Goal: Information Seeking & Learning: Find specific fact

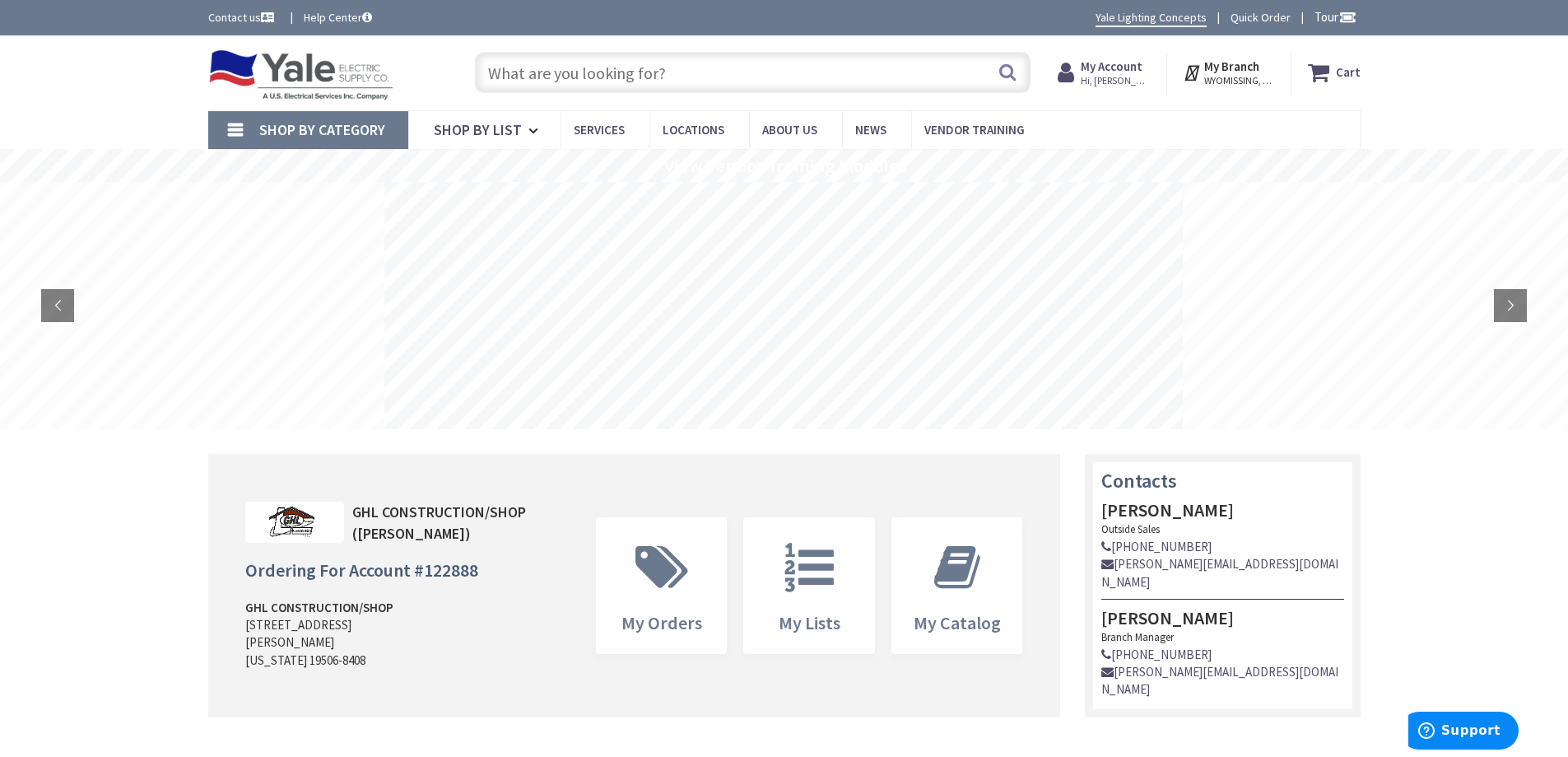
click at [562, 73] on input "text" at bounding box center [753, 72] width 556 height 41
paste input "PS TP28-W"
type input "PS TP28-W"
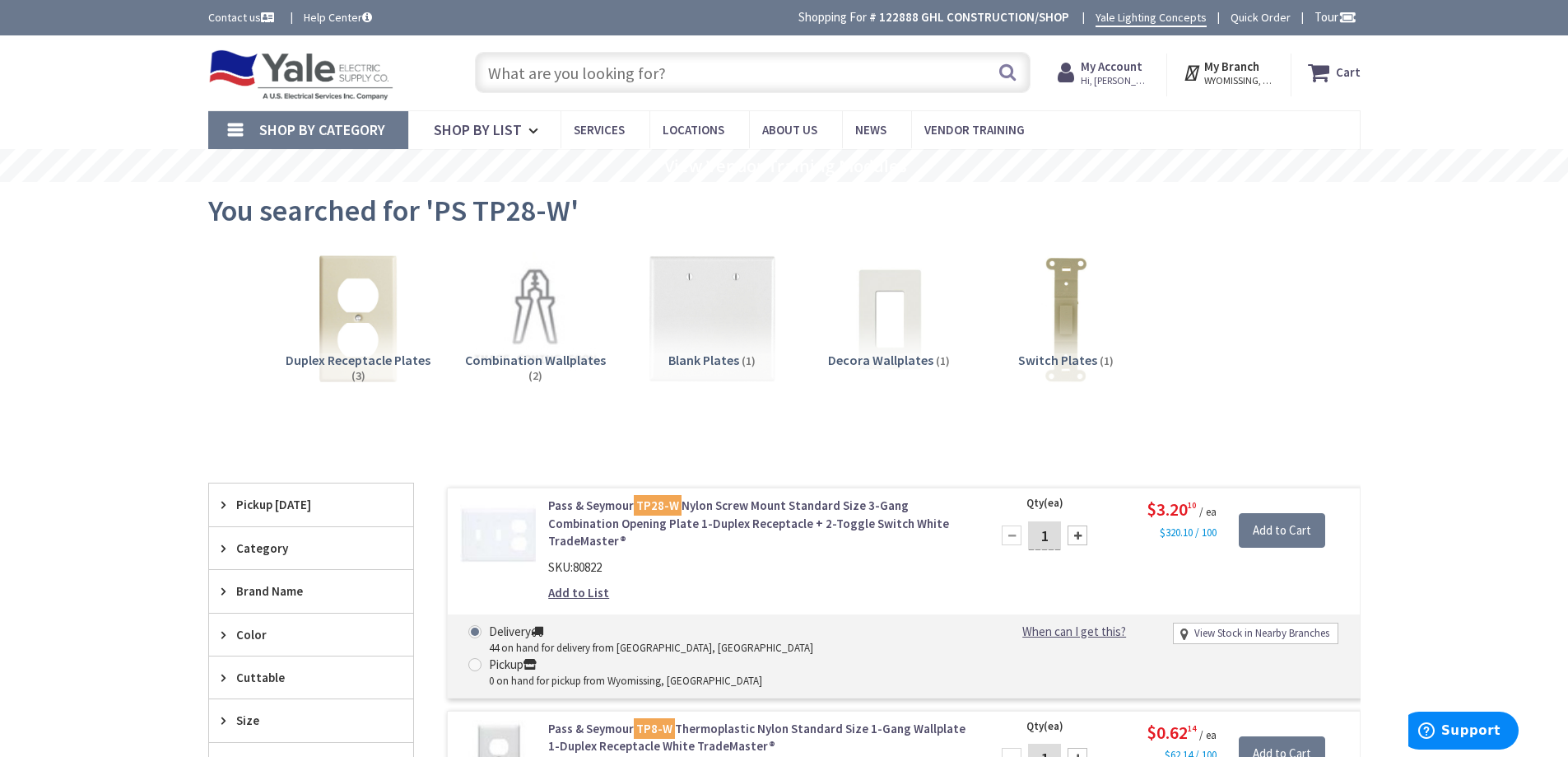
click at [661, 80] on input "text" at bounding box center [753, 72] width 556 height 41
paste input "PS 690WG"
type input "PS 690WG"
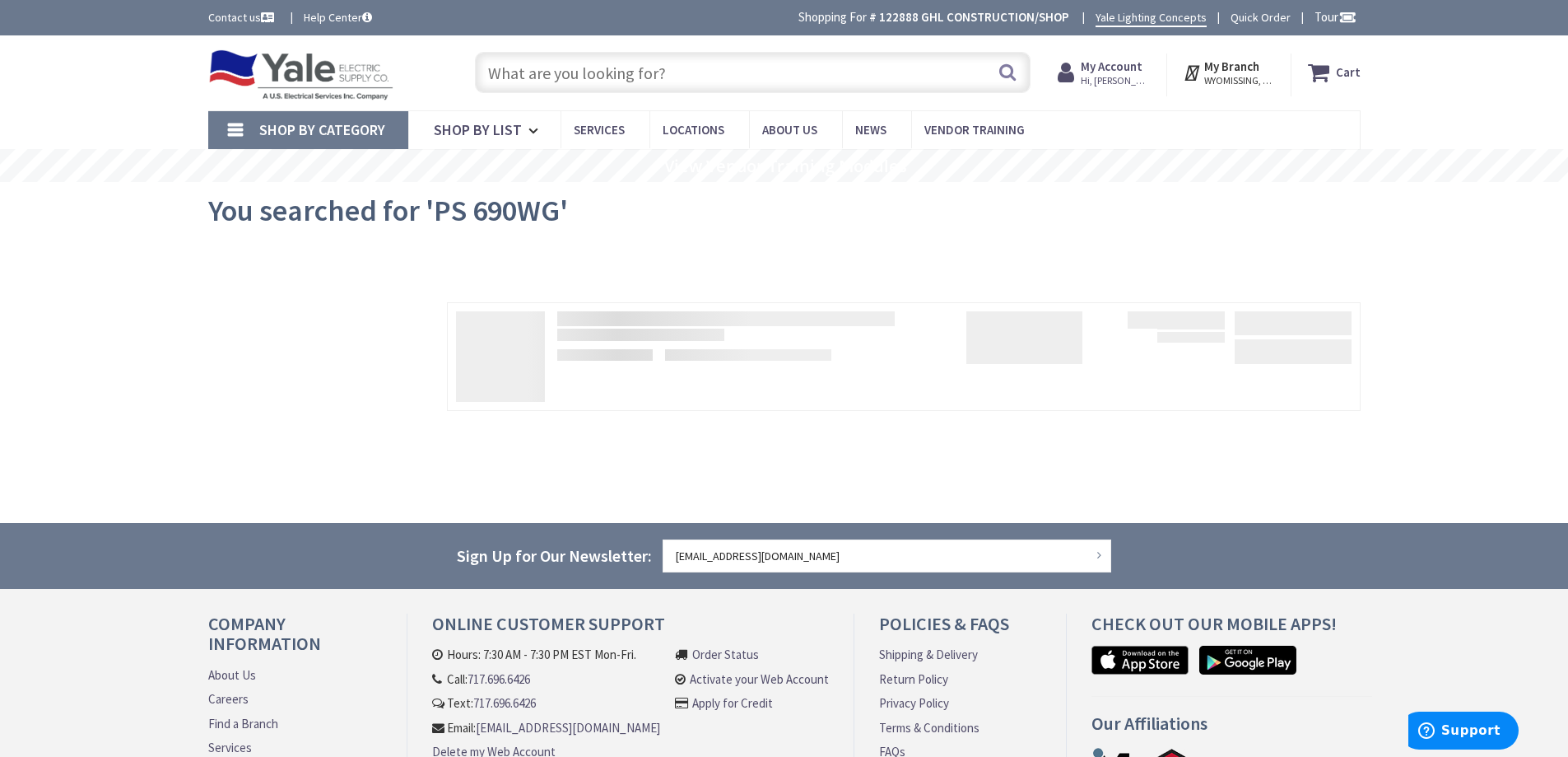
click at [559, 71] on input "text" at bounding box center [753, 72] width 556 height 41
paste input "PS 690WG"
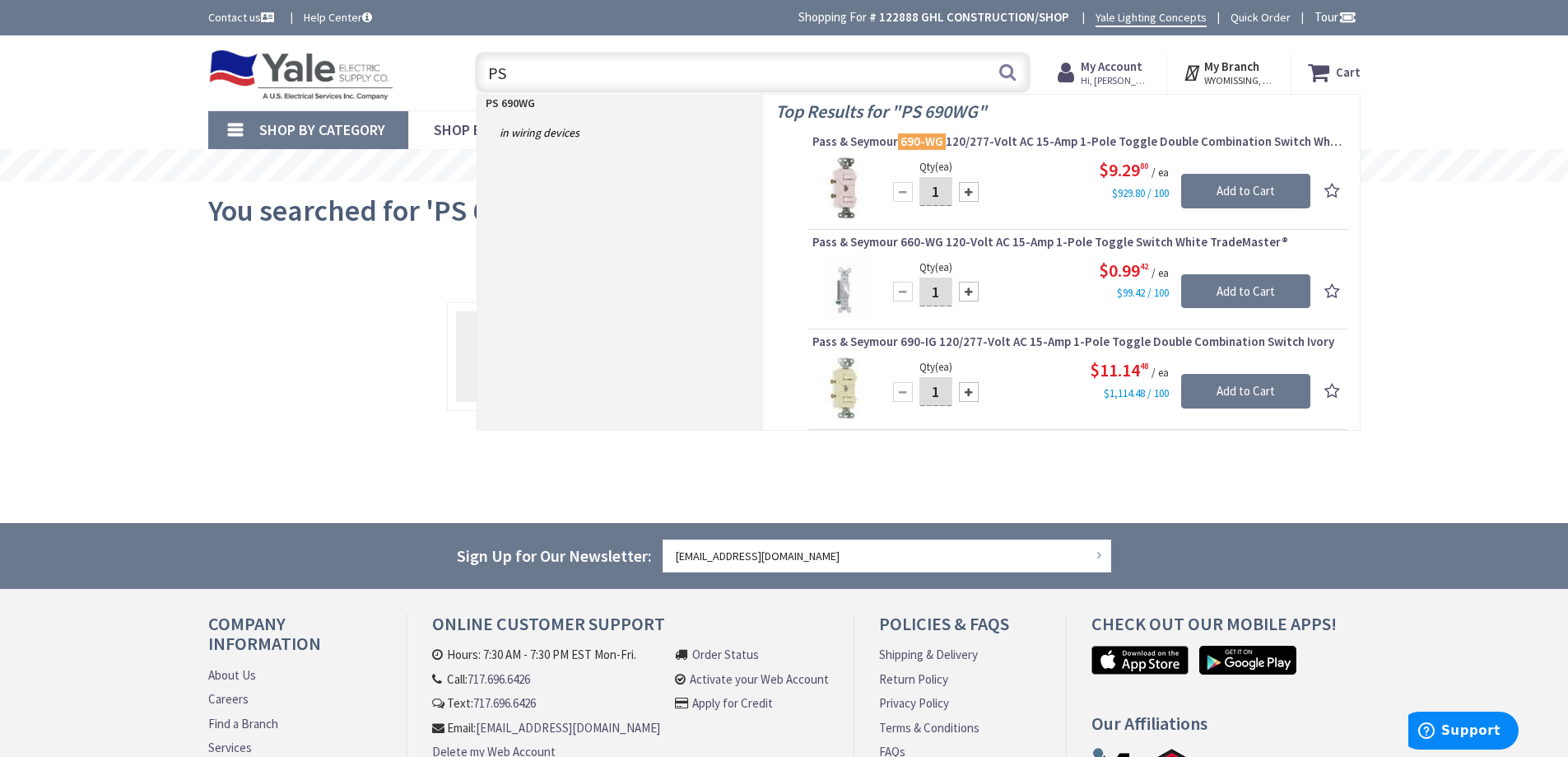
type input "P"
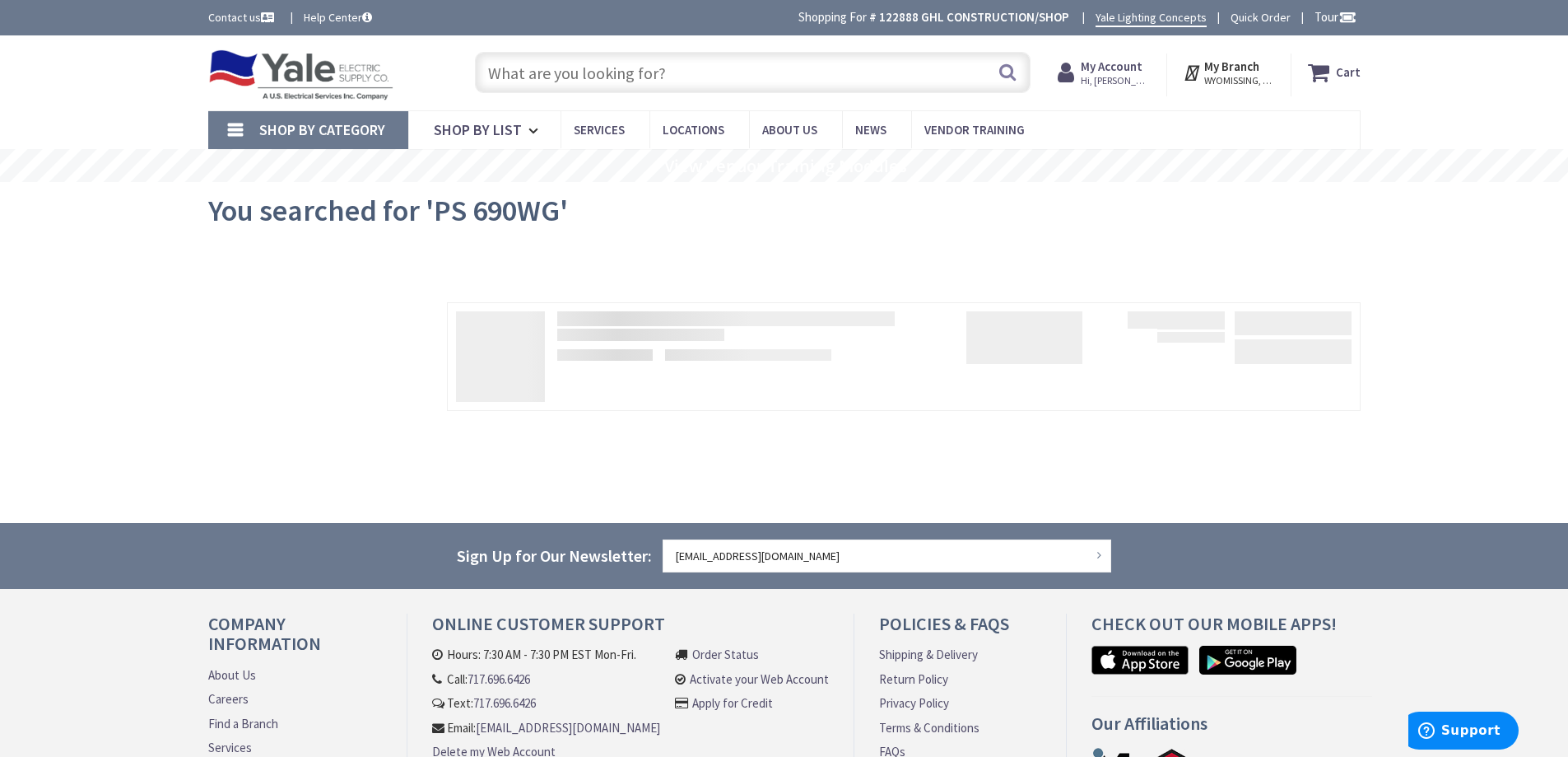
click at [613, 243] on div "View Subcategories No Products Found We found a particular page for your reques…" at bounding box center [784, 366] width 1152 height 247
click at [287, 147] on link "Shop By Category" at bounding box center [309, 129] width 200 height 38
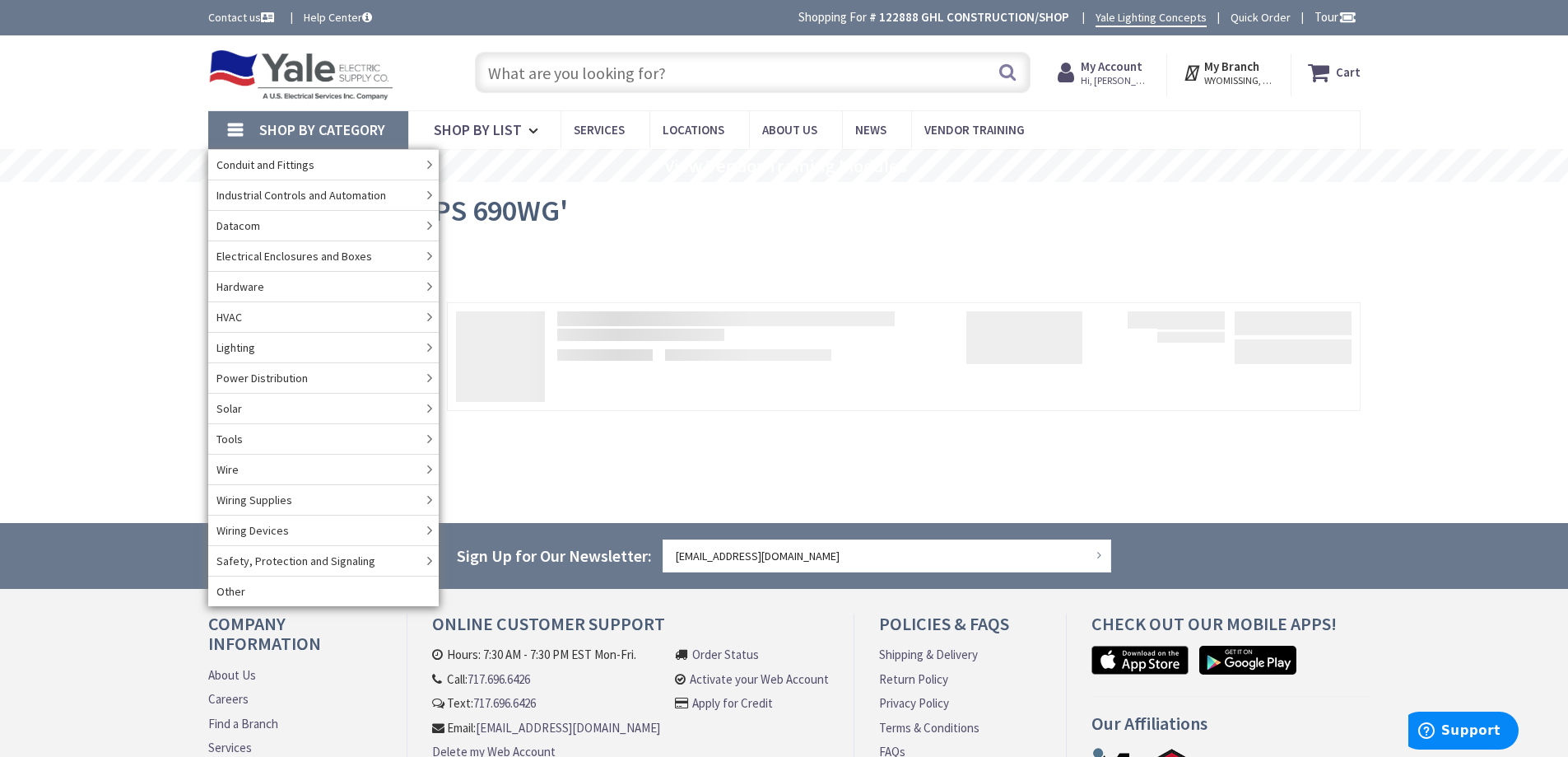
click at [572, 244] on div "View Subcategories No Products Found We found a particular page for your reques…" at bounding box center [784, 366] width 1152 height 247
